Goal: Transaction & Acquisition: Purchase product/service

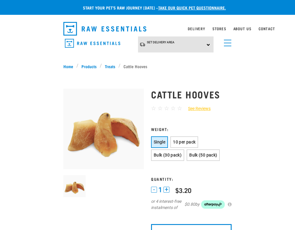
select select "961"
click at [228, 43] on link "menu" at bounding box center [226, 41] width 11 height 11
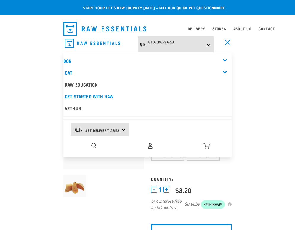
click at [226, 58] on div "Dog" at bounding box center [147, 61] width 168 height 12
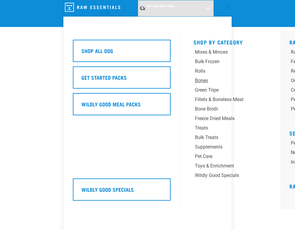
scroll to position [59, 0]
click at [204, 124] on div "Treats" at bounding box center [229, 127] width 68 height 7
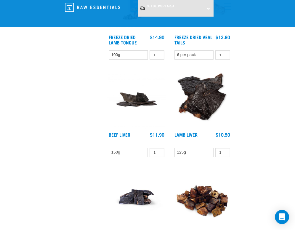
scroll to position [1451, 0]
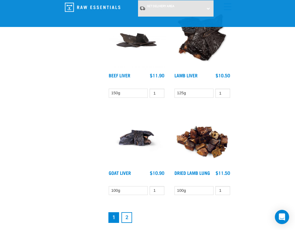
click at [126, 215] on link "2" at bounding box center [126, 217] width 11 height 11
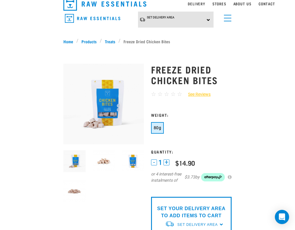
scroll to position [30, 0]
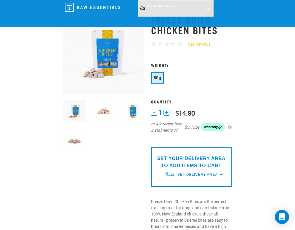
click at [102, 108] on img at bounding box center [104, 111] width 22 height 22
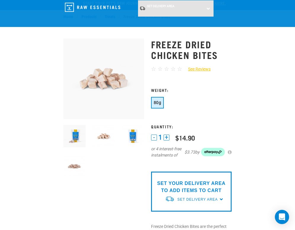
scroll to position [0, 0]
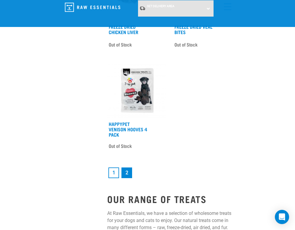
scroll to position [1422, 0]
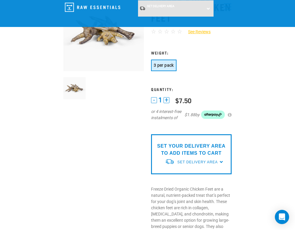
scroll to position [59, 0]
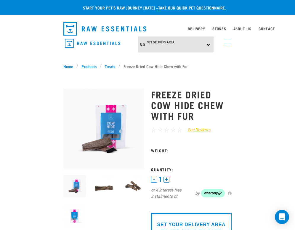
click at [227, 43] on span "menu" at bounding box center [227, 43] width 7 height 1
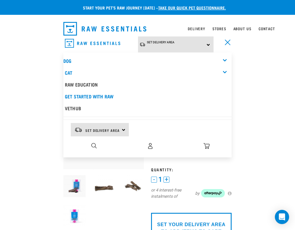
click at [227, 58] on div "Dog" at bounding box center [147, 61] width 168 height 12
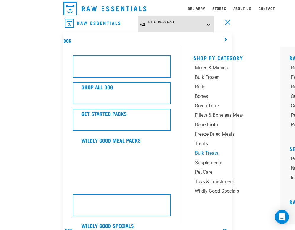
scroll to position [30, 0]
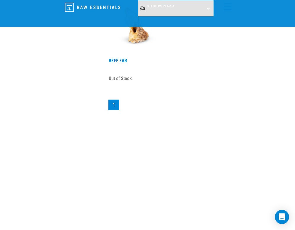
scroll to position [1096, 0]
